Goal: Information Seeking & Learning: Compare options

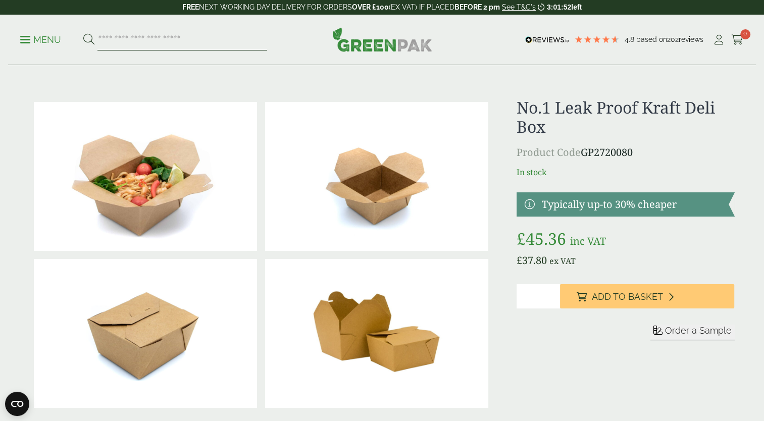
click at [119, 39] on input "search" at bounding box center [183, 39] width 170 height 21
type input "*********"
click at [83, 33] on button at bounding box center [88, 39] width 11 height 13
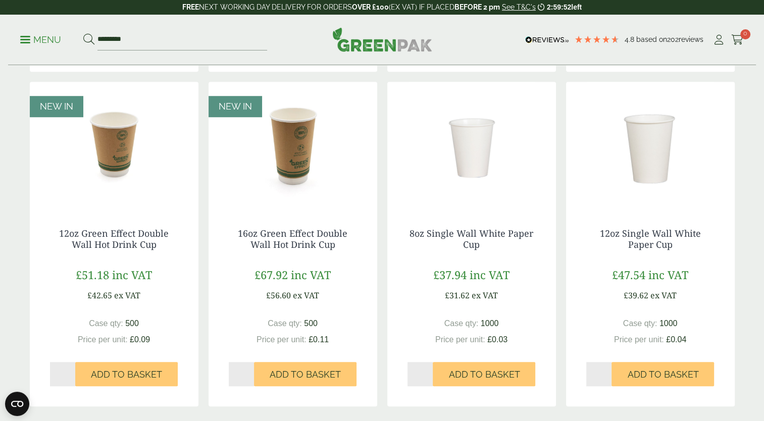
scroll to position [812, 0]
click at [471, 152] on img at bounding box center [472, 144] width 169 height 126
click at [639, 124] on img at bounding box center [650, 144] width 169 height 126
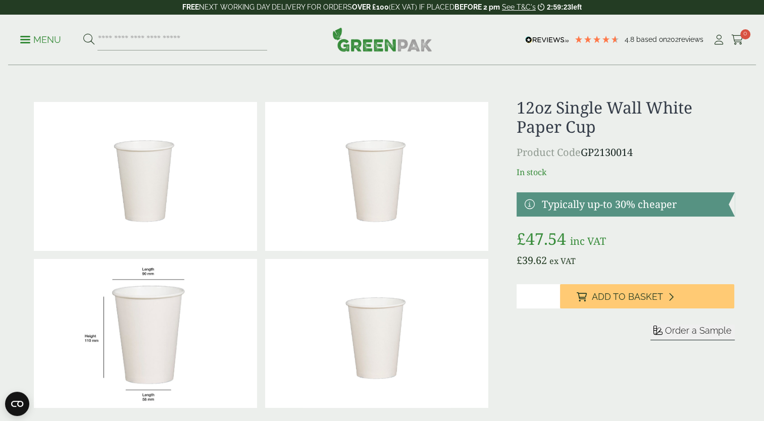
click at [25, 43] on p "Menu" at bounding box center [40, 40] width 41 height 12
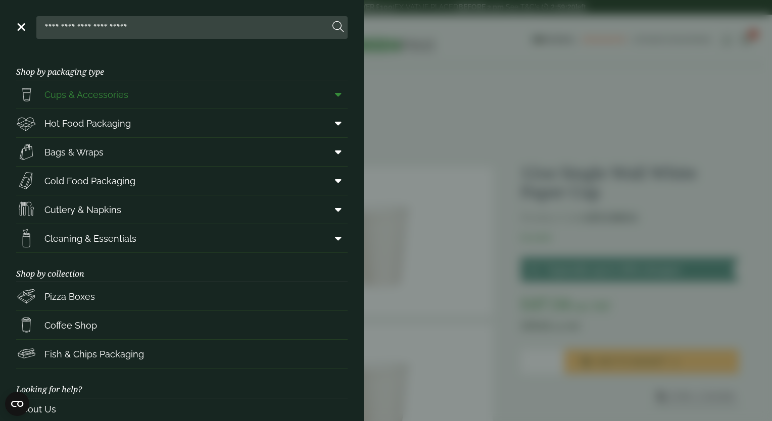
click at [335, 95] on icon at bounding box center [338, 94] width 7 height 10
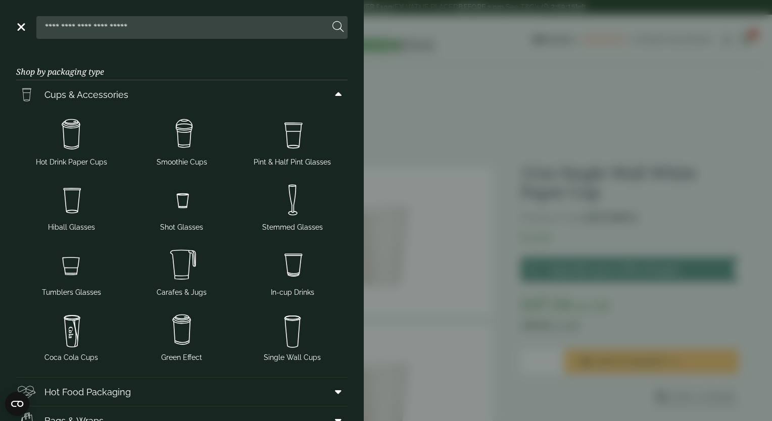
click at [103, 31] on input "search" at bounding box center [184, 27] width 289 height 21
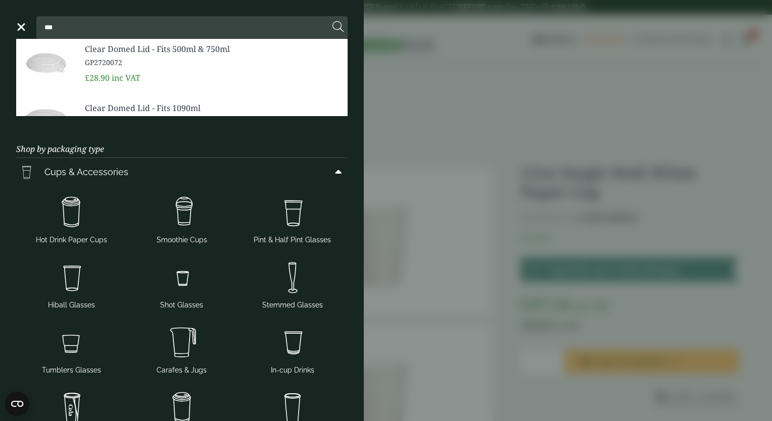
type input "***"
click at [332, 21] on button at bounding box center [337, 27] width 11 height 13
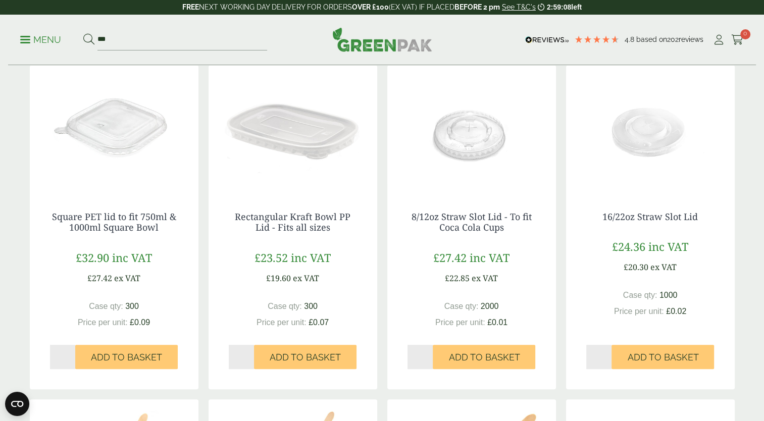
scroll to position [505, 0]
click at [475, 152] on img at bounding box center [472, 128] width 169 height 126
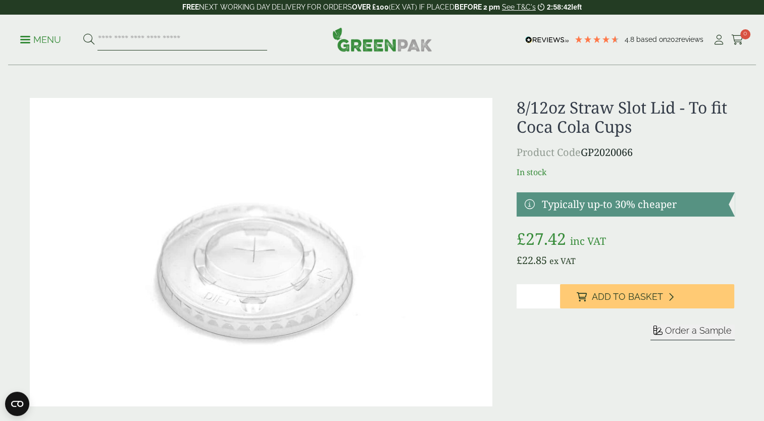
click at [109, 37] on input "search" at bounding box center [183, 39] width 170 height 21
type input "*********"
click at [83, 33] on button at bounding box center [88, 39] width 11 height 13
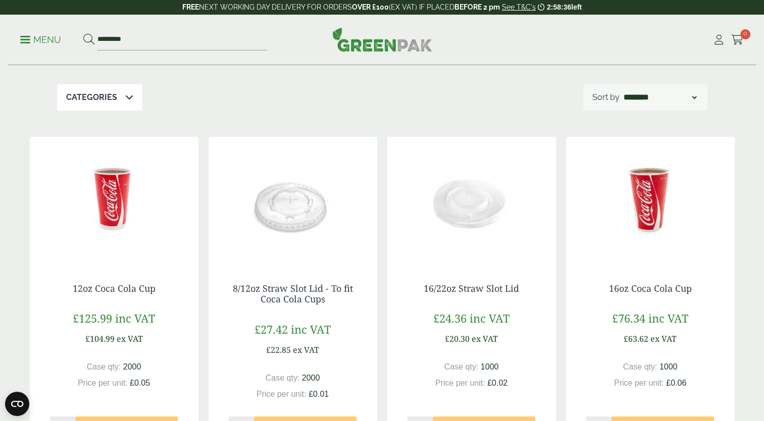
scroll to position [104, 0]
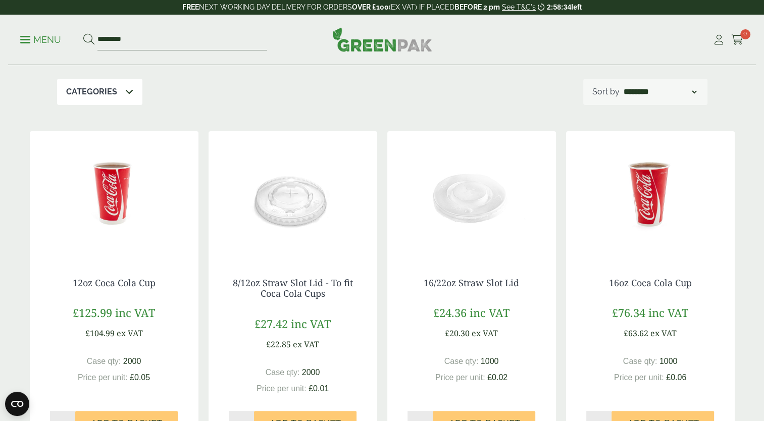
click at [129, 203] on img at bounding box center [114, 194] width 169 height 126
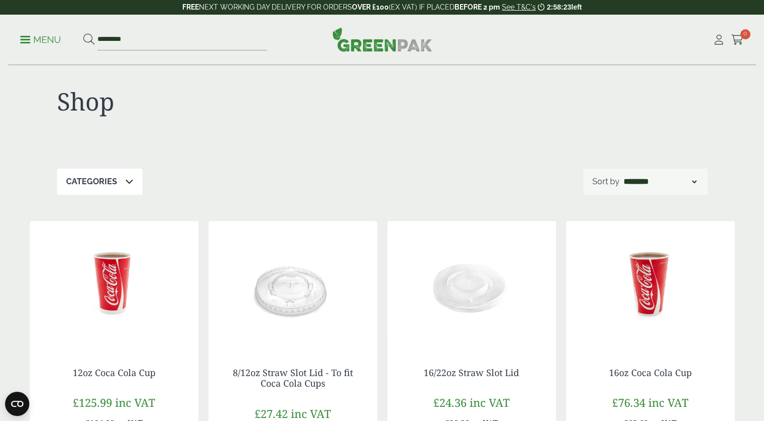
scroll to position [13, 0]
click at [127, 41] on input "*********" at bounding box center [183, 39] width 170 height 21
type input "*"
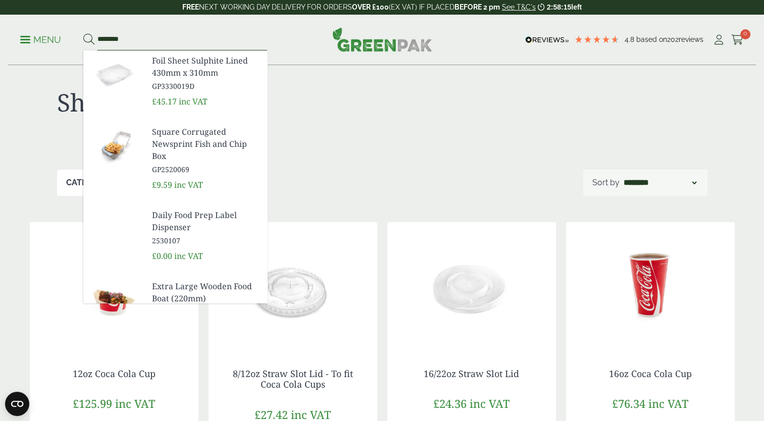
type input "********"
click at [83, 33] on button at bounding box center [88, 39] width 11 height 13
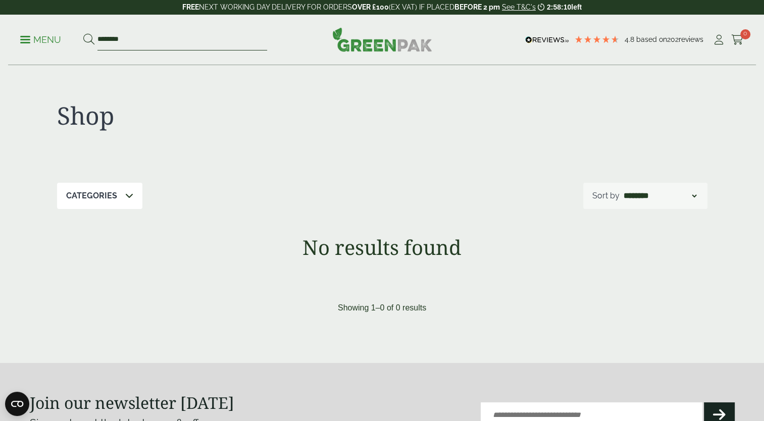
click at [127, 41] on input "********" at bounding box center [183, 39] width 170 height 21
type input "*"
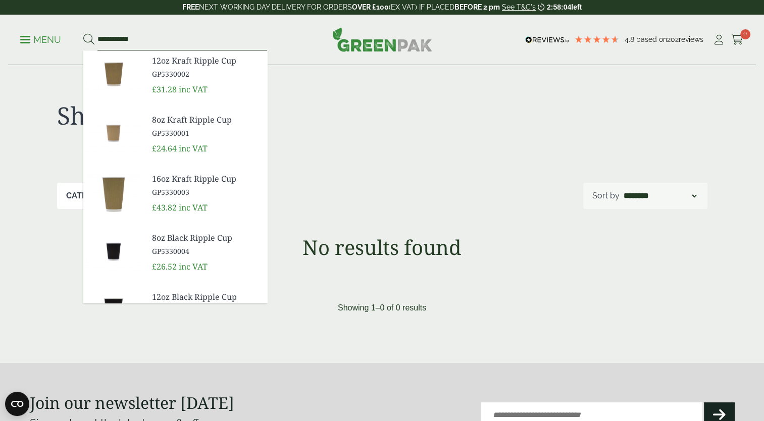
type input "**********"
click at [83, 33] on button at bounding box center [88, 39] width 11 height 13
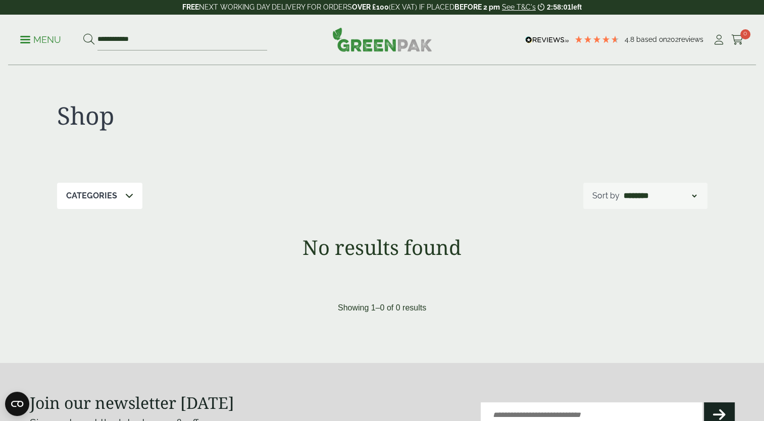
click at [46, 39] on p "Menu" at bounding box center [40, 40] width 41 height 12
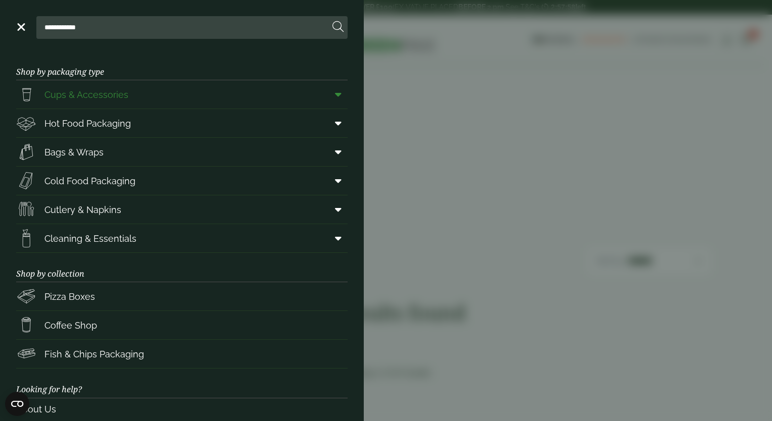
click at [93, 100] on span "Cups & Accessories" at bounding box center [86, 95] width 84 height 14
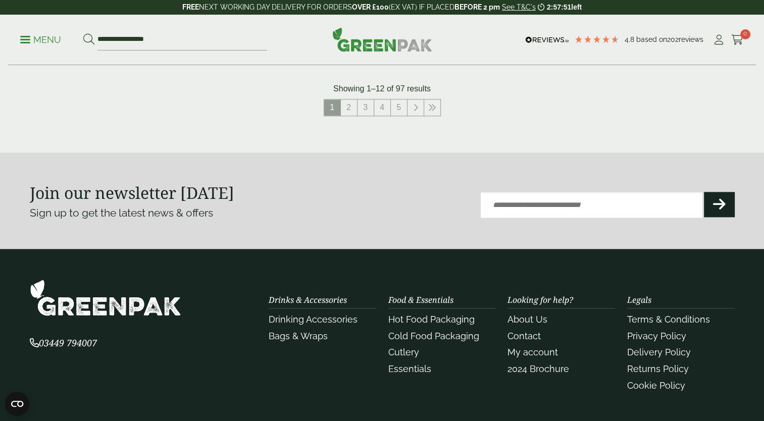
scroll to position [1080, 0]
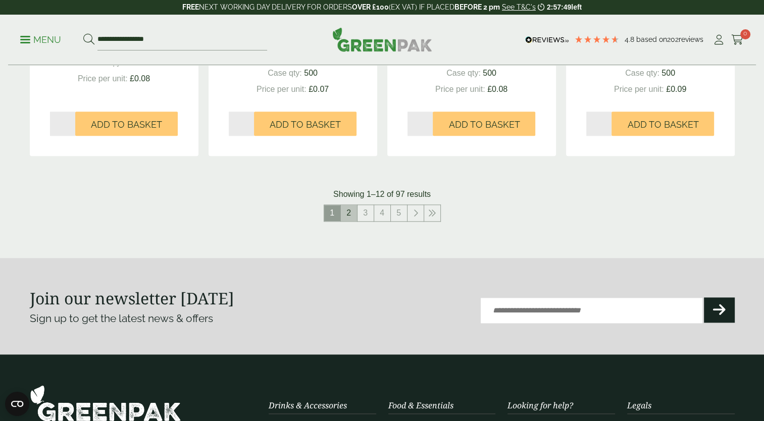
click at [347, 212] on link "2" at bounding box center [349, 213] width 16 height 16
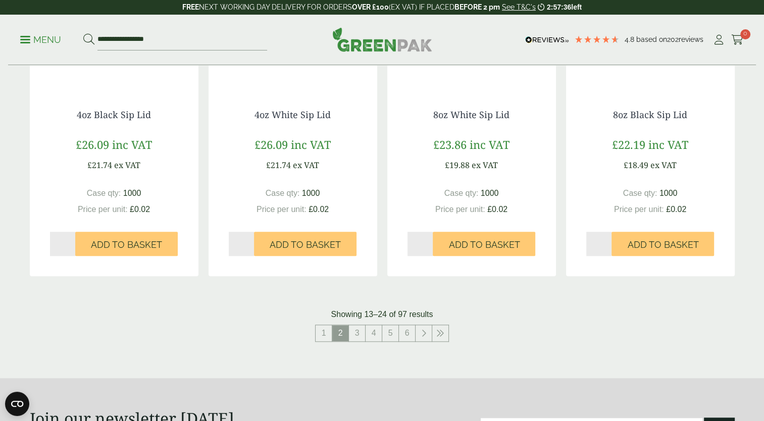
scroll to position [1035, 0]
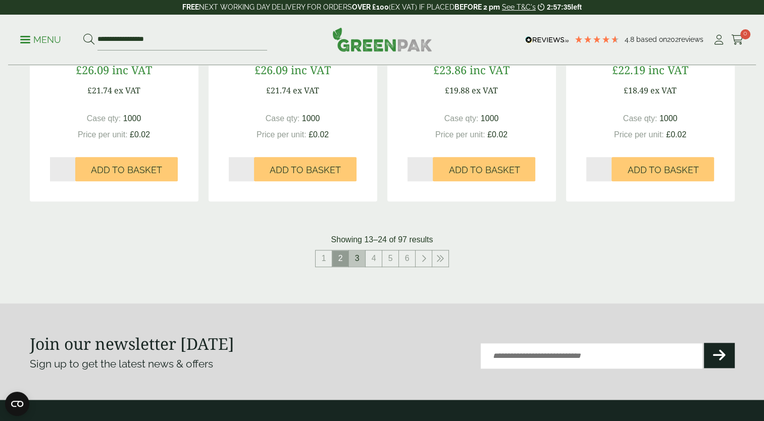
click at [355, 259] on link "3" at bounding box center [357, 259] width 16 height 16
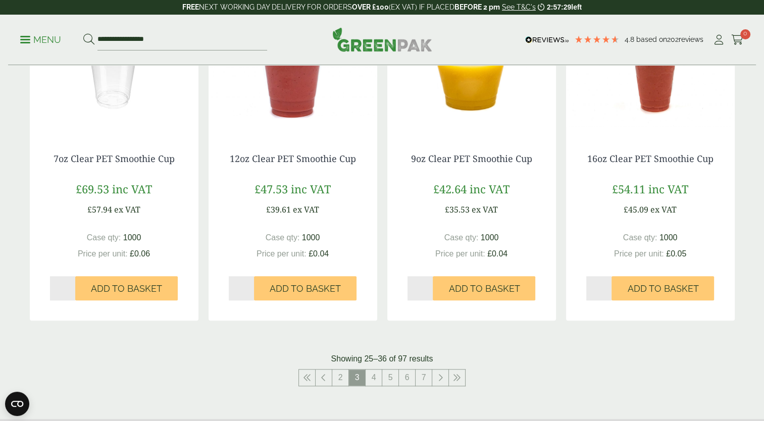
scroll to position [994, 0]
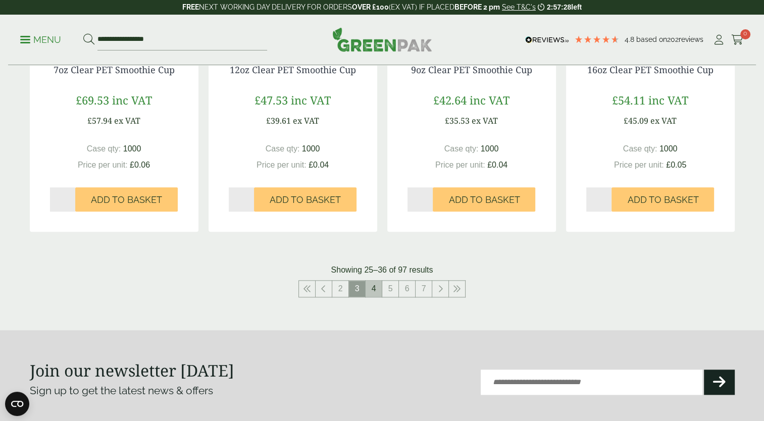
click at [371, 286] on link "4" at bounding box center [374, 289] width 16 height 16
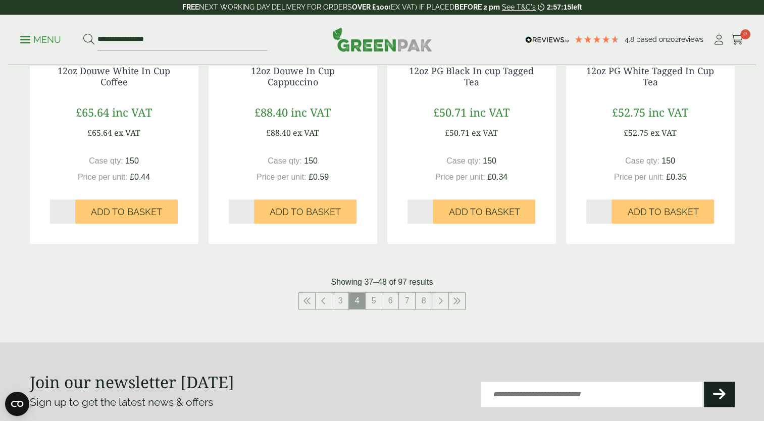
scroll to position [1037, 0]
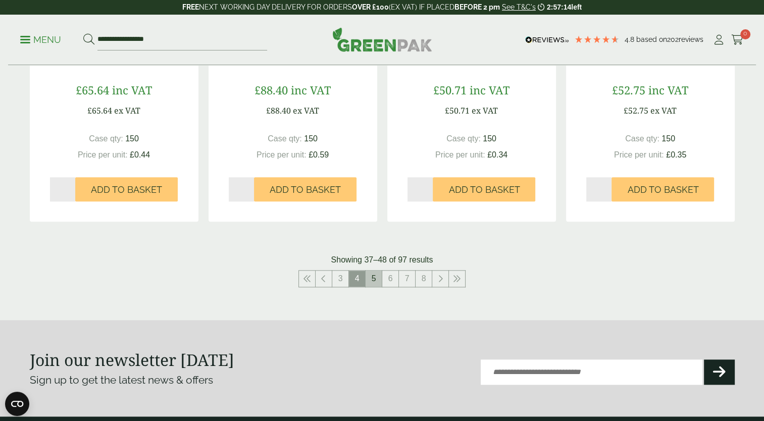
click at [374, 279] on link "5" at bounding box center [374, 279] width 16 height 16
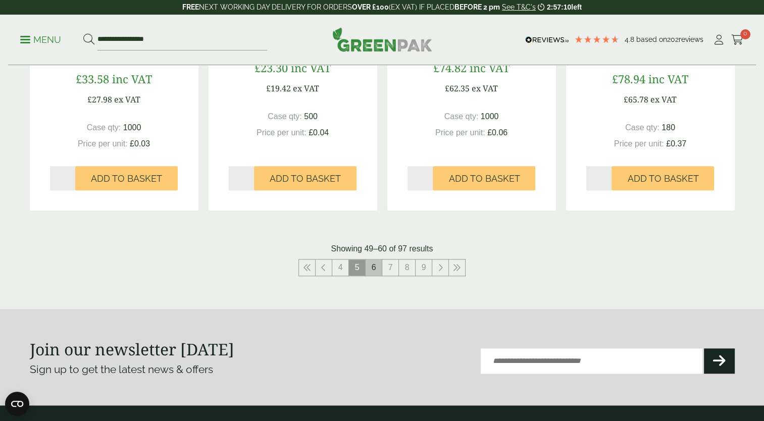
click at [371, 267] on link "6" at bounding box center [374, 268] width 16 height 16
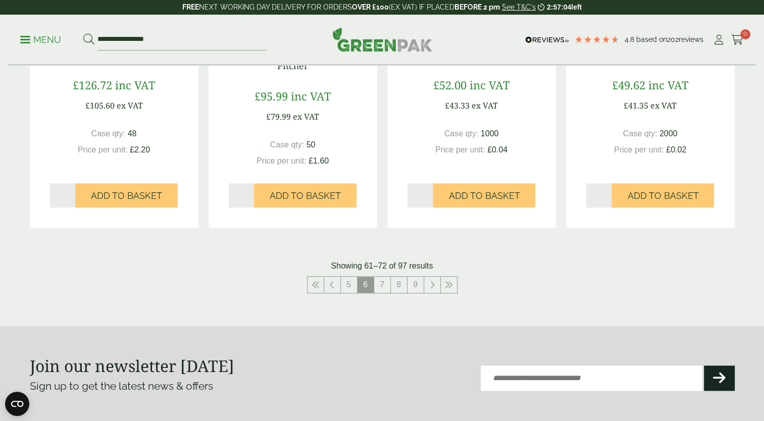
scroll to position [1037, 0]
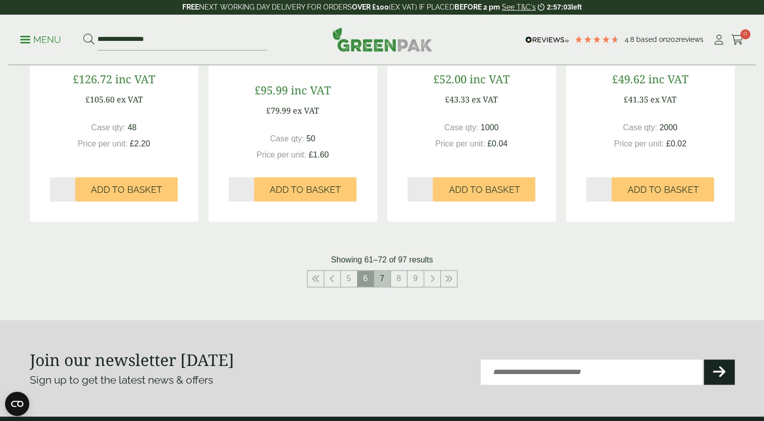
click at [382, 275] on link "7" at bounding box center [382, 279] width 16 height 16
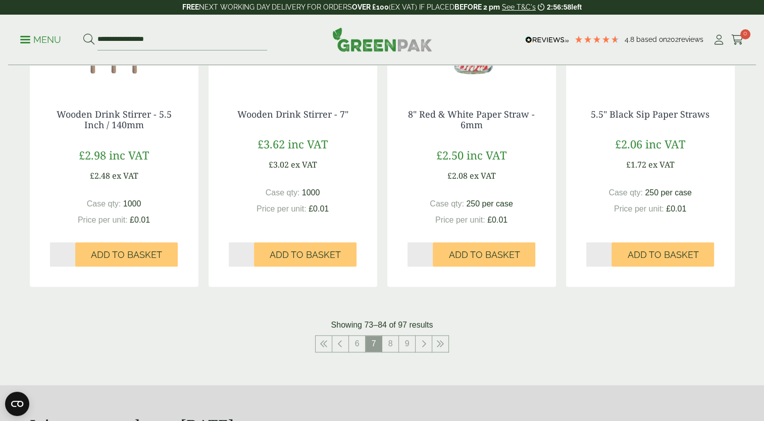
scroll to position [963, 0]
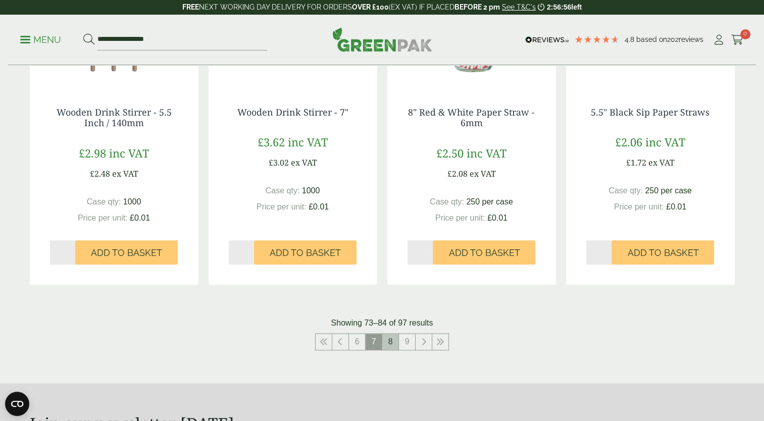
click at [392, 343] on link "8" at bounding box center [390, 342] width 16 height 16
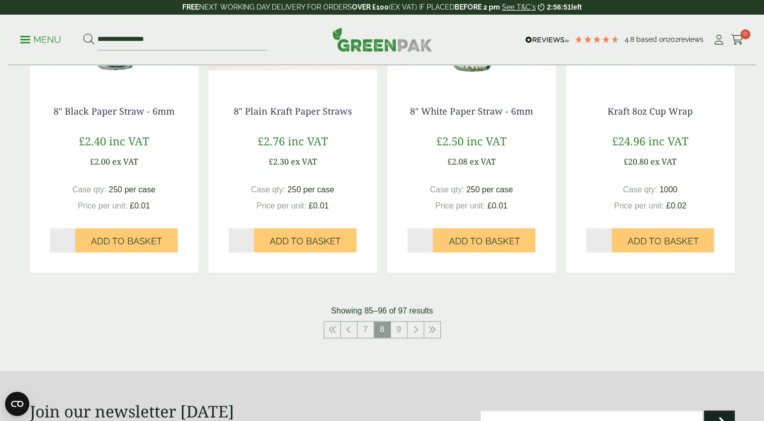
scroll to position [997, 0]
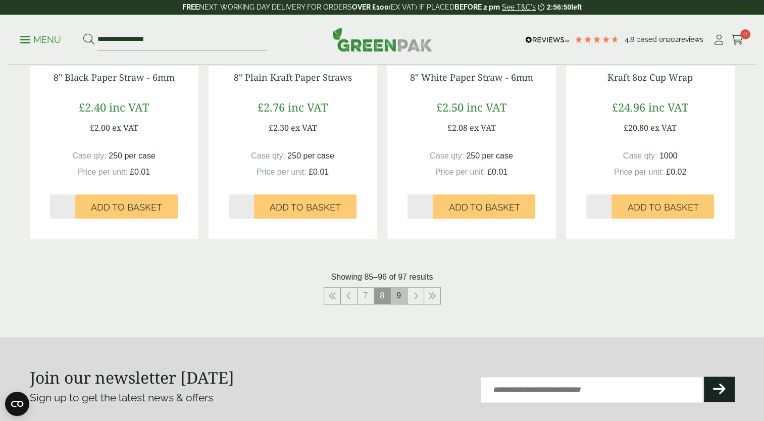
click at [399, 296] on link "9" at bounding box center [399, 296] width 16 height 16
